Goal: Task Accomplishment & Management: Use online tool/utility

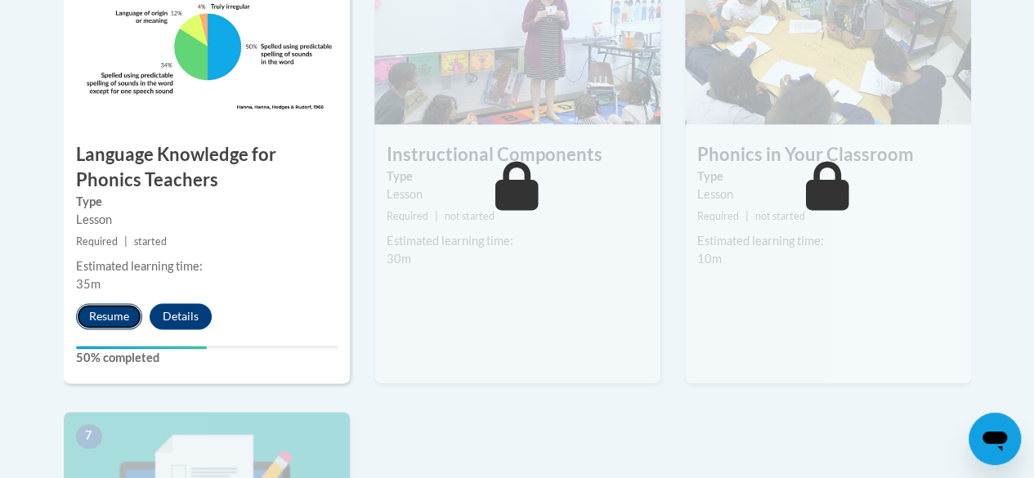
click at [89, 316] on button "Resume" at bounding box center [109, 316] width 66 height 26
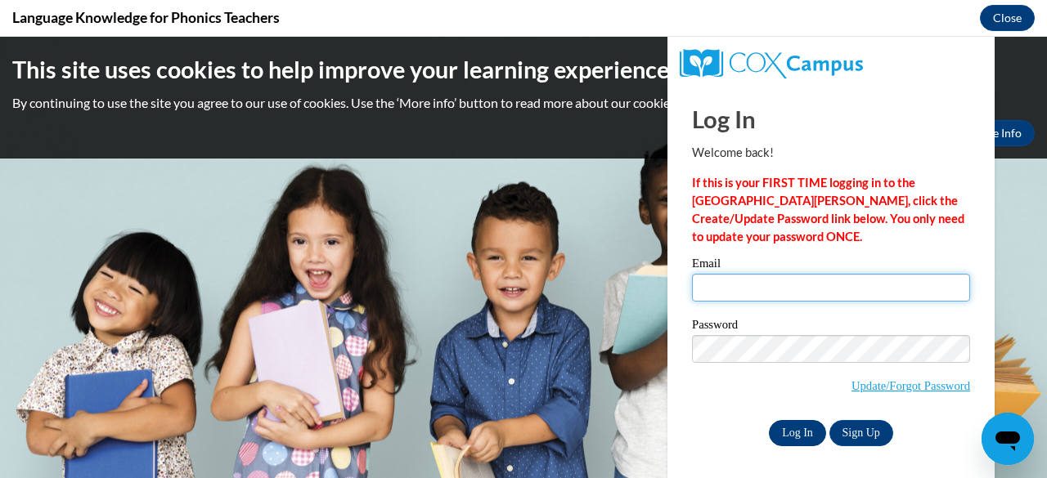
type input "[EMAIL_ADDRESS][DOMAIN_NAME]"
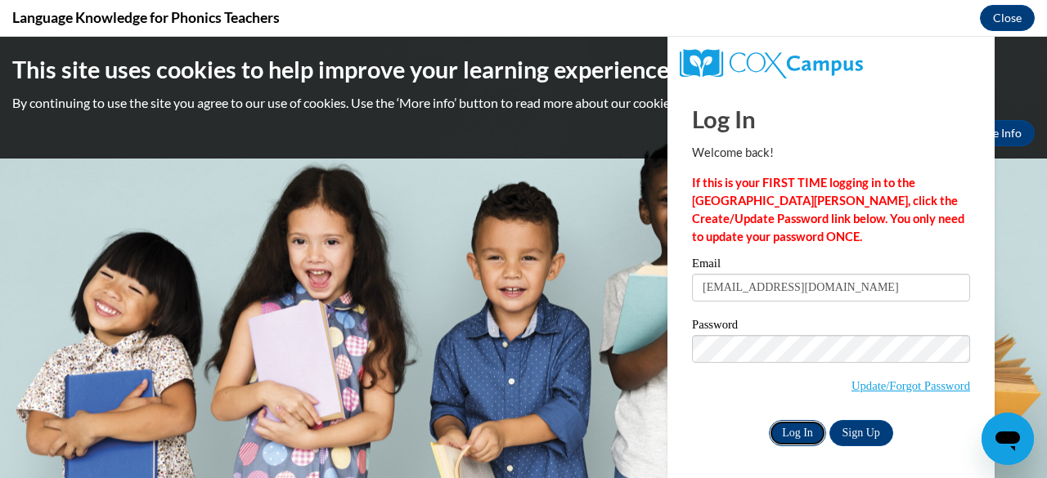
click at [796, 429] on input "Log In" at bounding box center [797, 433] width 57 height 26
click at [778, 442] on input "Log In" at bounding box center [797, 433] width 57 height 26
click at [774, 428] on input "Log In" at bounding box center [797, 433] width 57 height 26
click at [789, 428] on input "Log In" at bounding box center [797, 433] width 57 height 26
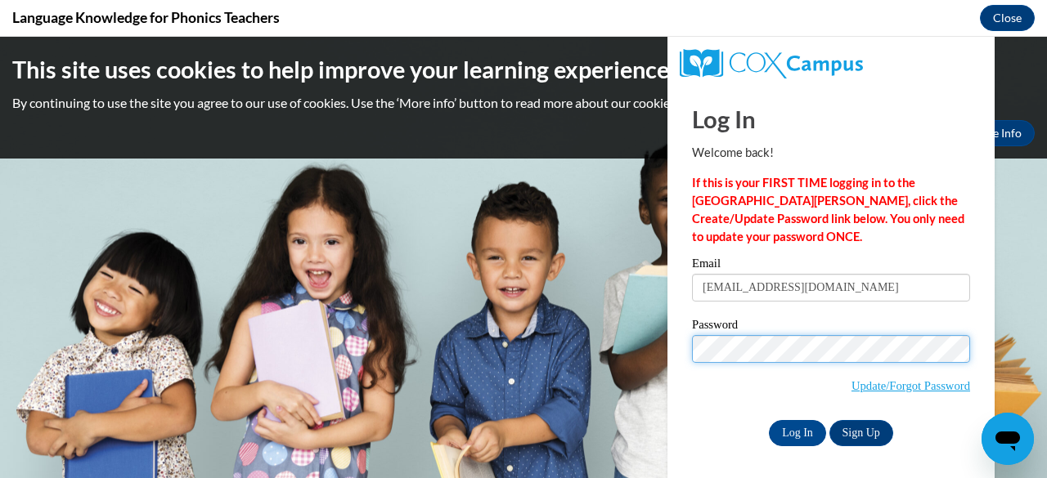
click at [769, 420] on input "Log In" at bounding box center [797, 433] width 57 height 26
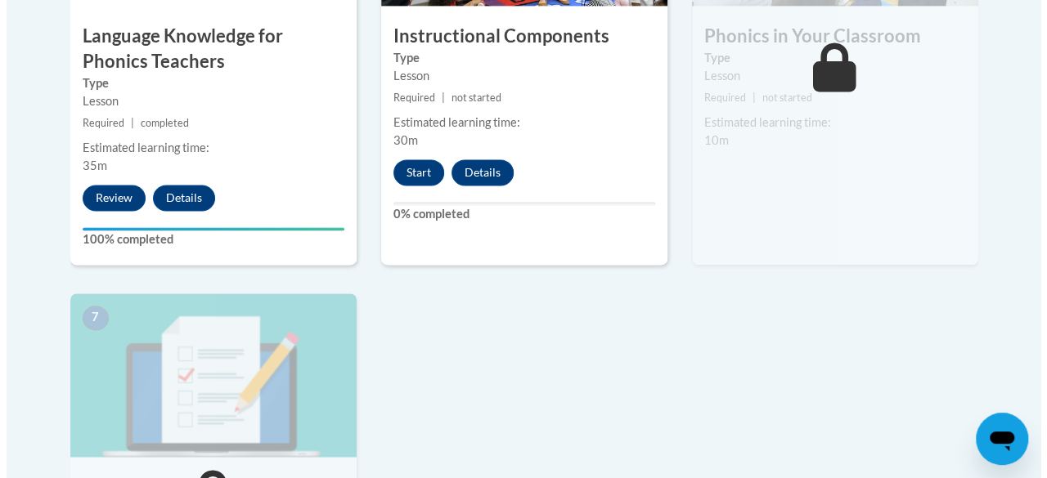
scroll to position [1214, 0]
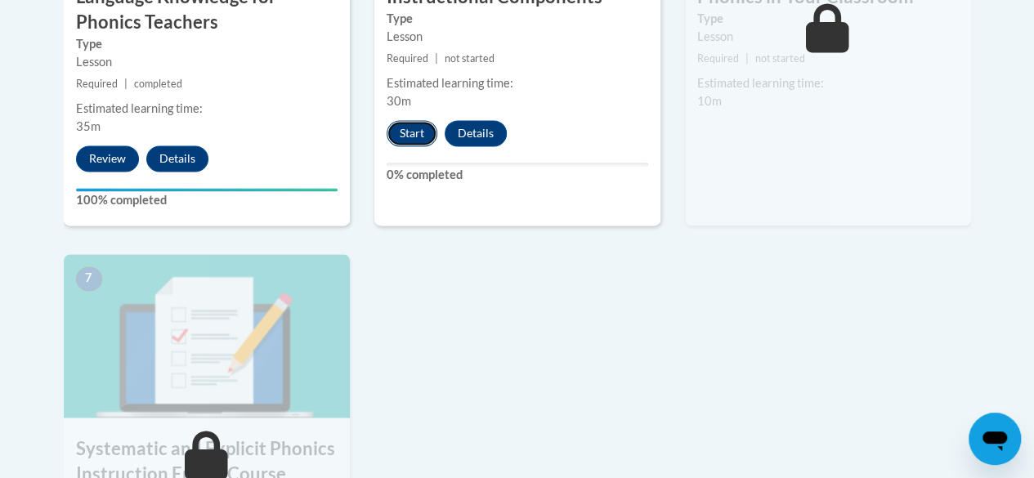
click at [417, 130] on button "Start" at bounding box center [412, 133] width 51 height 26
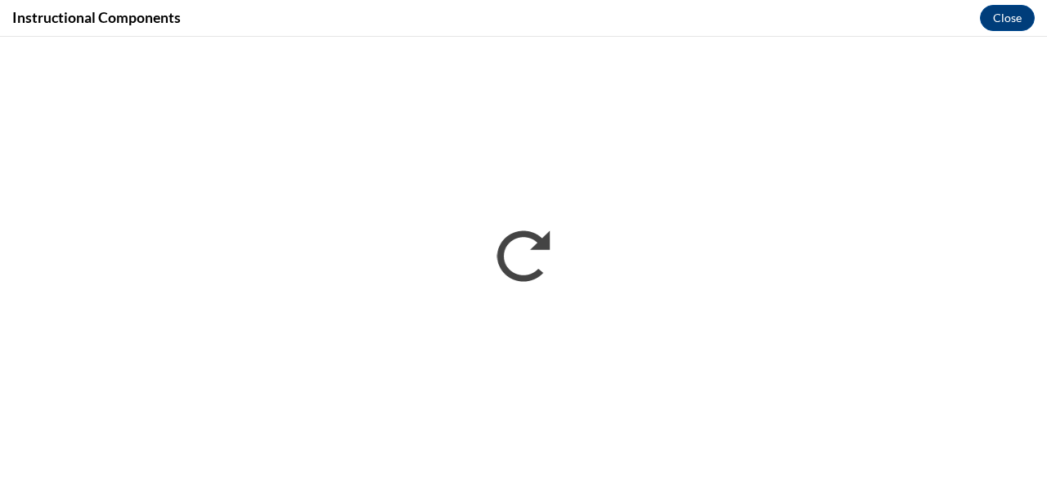
scroll to position [0, 0]
